Goal: Information Seeking & Learning: Learn about a topic

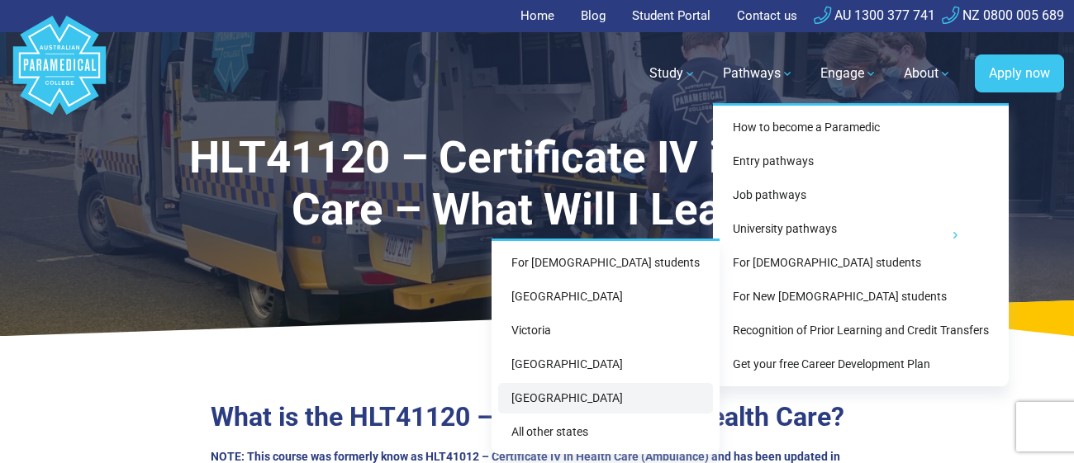
click at [582, 395] on link "[GEOGRAPHIC_DATA]" at bounding box center [605, 398] width 215 height 31
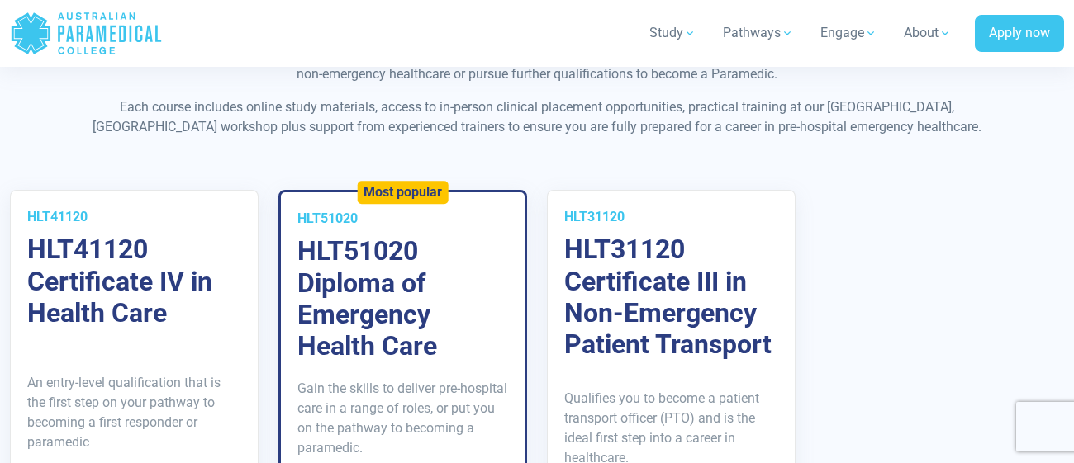
scroll to position [2919, 0]
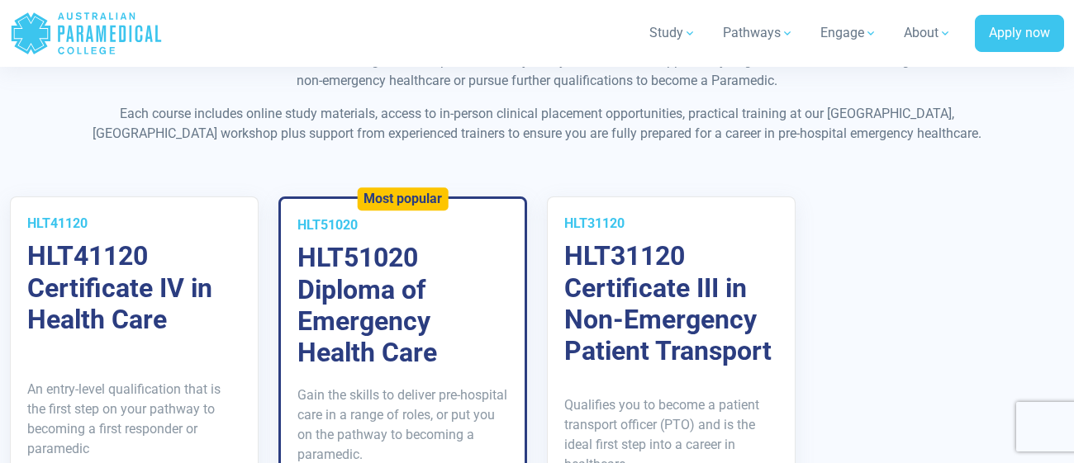
click at [371, 242] on h3 "HLT51020 Diploma of Emergency Health Care" at bounding box center [402, 305] width 211 height 127
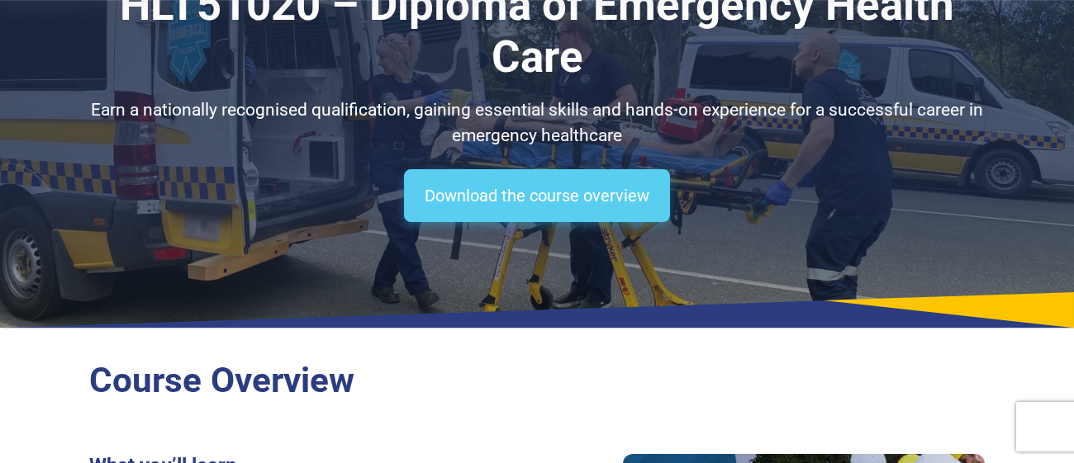
click at [513, 194] on link "Download the course overview" at bounding box center [537, 195] width 266 height 53
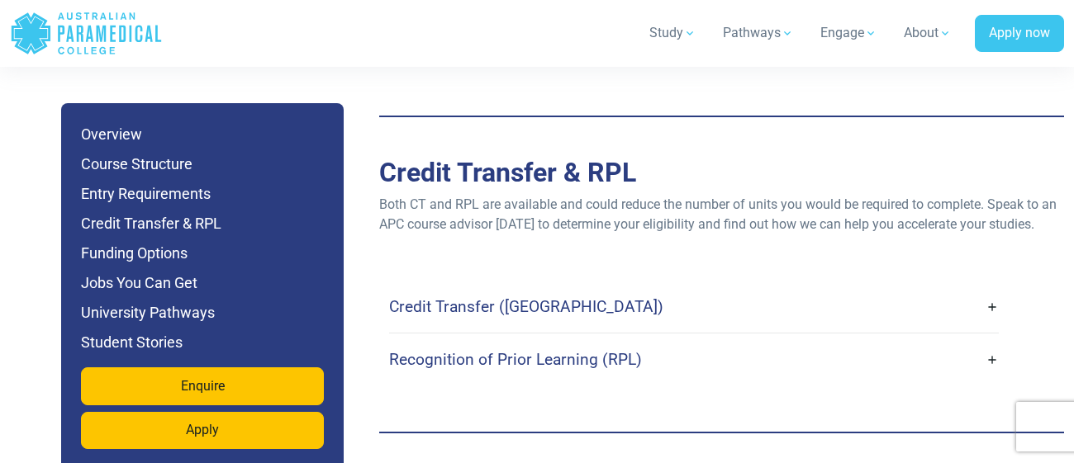
scroll to position [4890, 0]
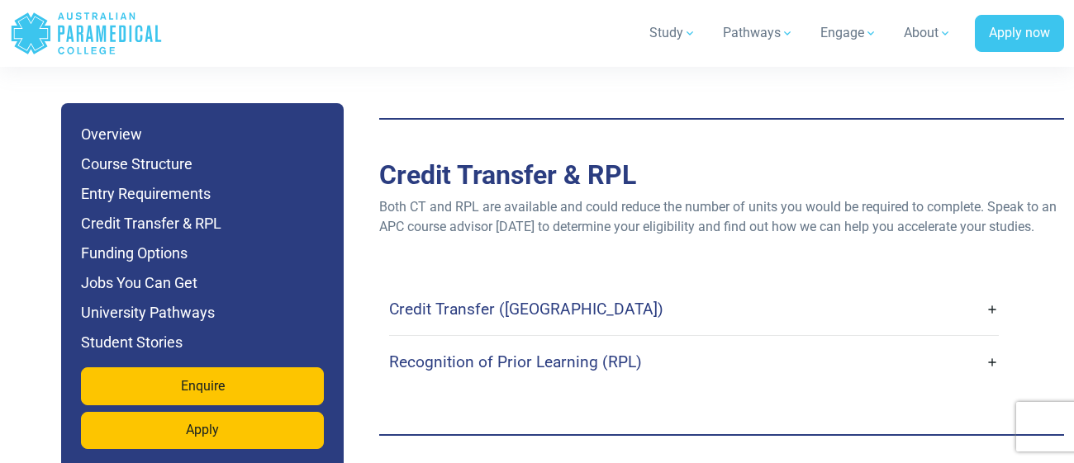
click at [566, 290] on link "Credit Transfer ([GEOGRAPHIC_DATA])" at bounding box center [694, 309] width 610 height 39
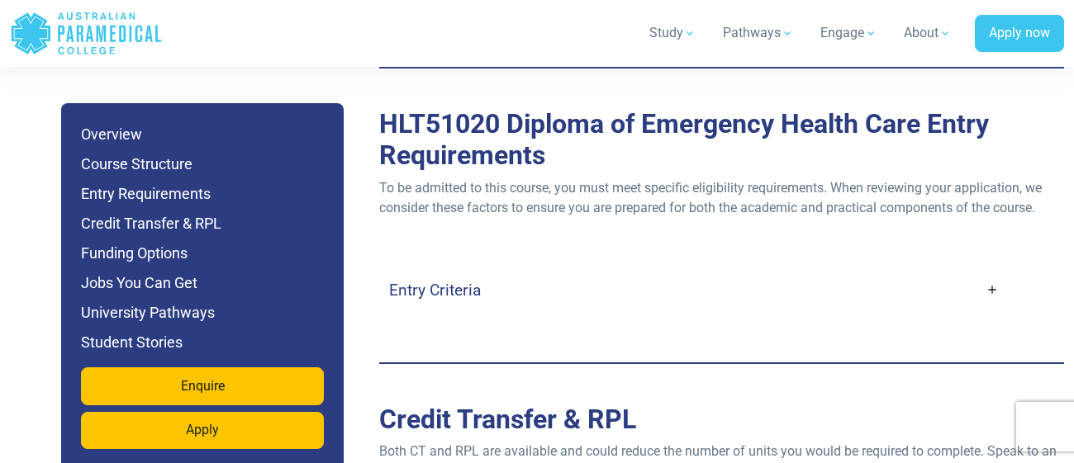
scroll to position [4649, 0]
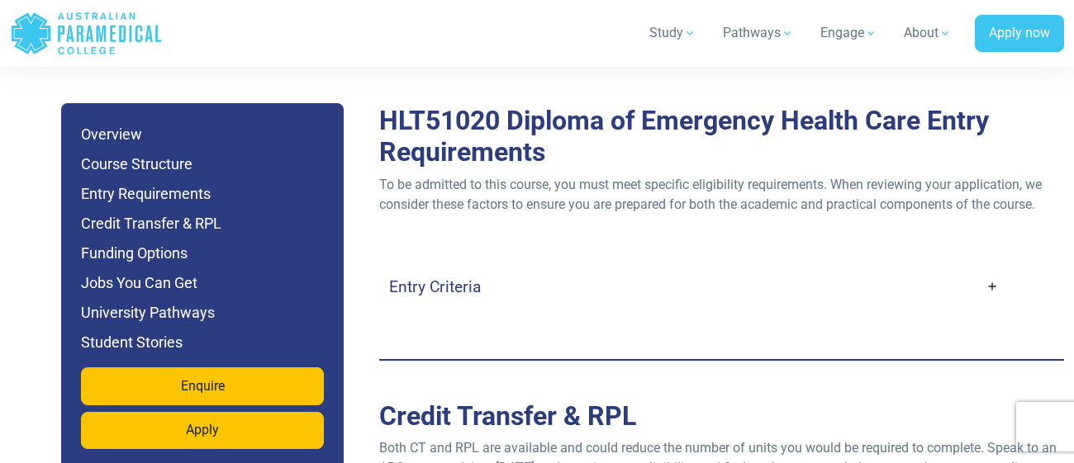
click at [426, 278] on h4 "Entry Criteria" at bounding box center [435, 287] width 92 height 19
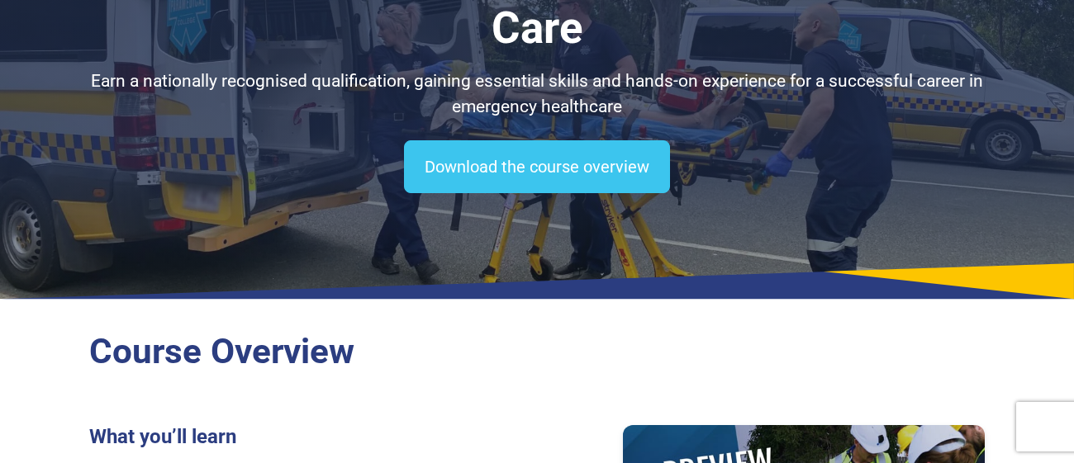
scroll to position [0, 0]
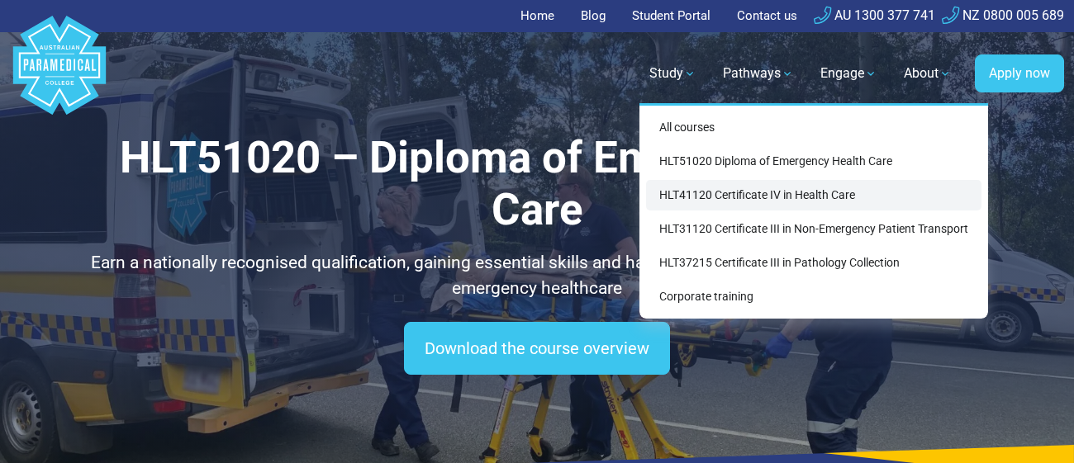
click at [753, 195] on link "HLT41120 Certificate IV in Health Care" at bounding box center [813, 195] width 335 height 31
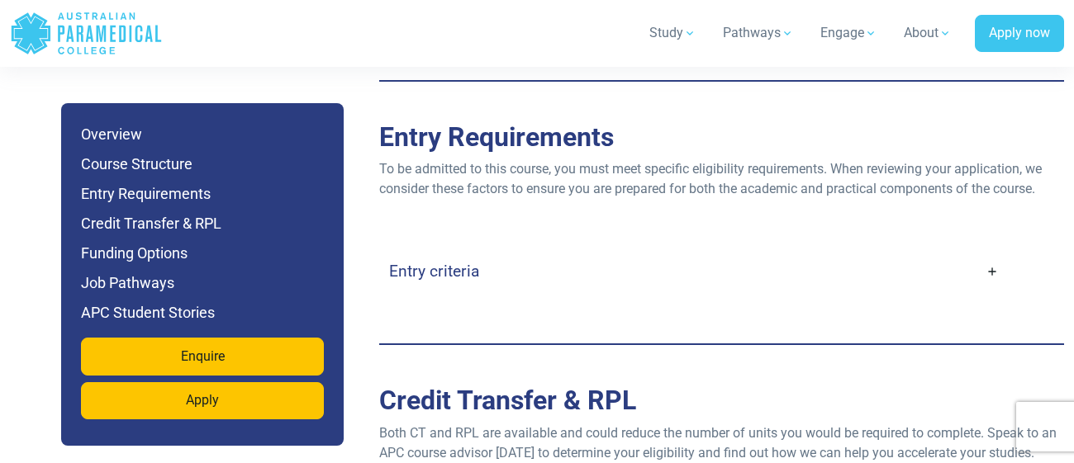
scroll to position [3490, 0]
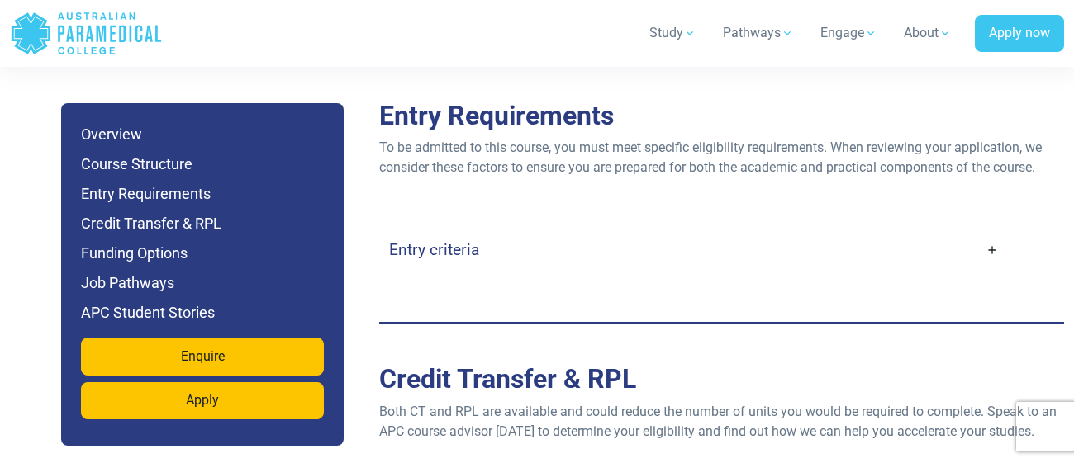
click at [521, 230] on link "Entry criteria" at bounding box center [694, 249] width 610 height 39
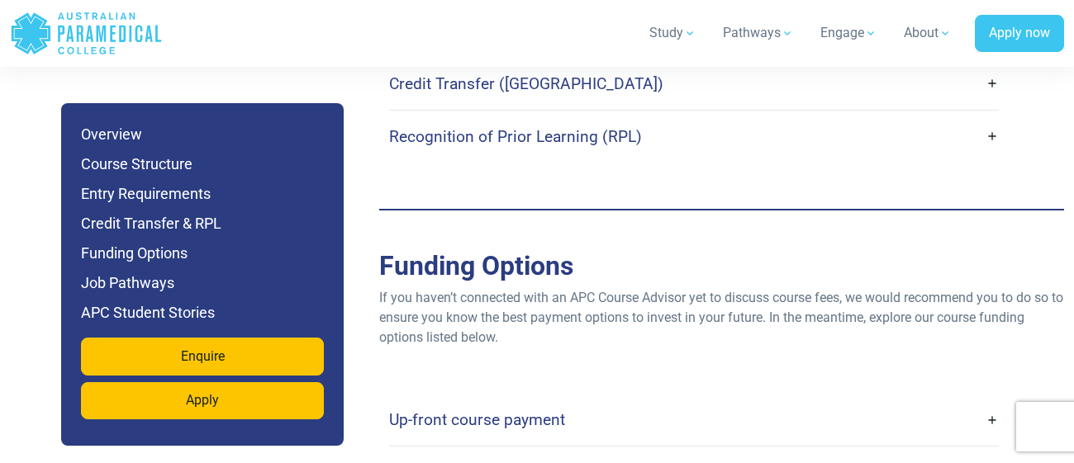
scroll to position [4579, 0]
